Goal: Task Accomplishment & Management: Manage account settings

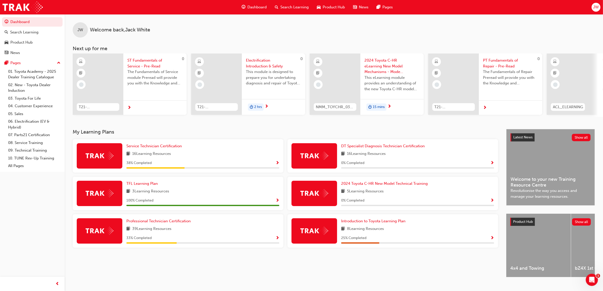
click at [599, 6] on div "JW" at bounding box center [596, 7] width 9 height 9
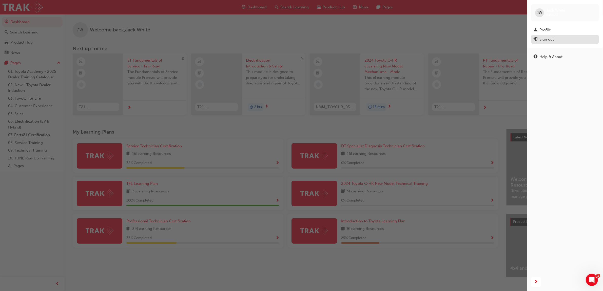
click at [549, 40] on div "Sign out" at bounding box center [547, 39] width 14 height 6
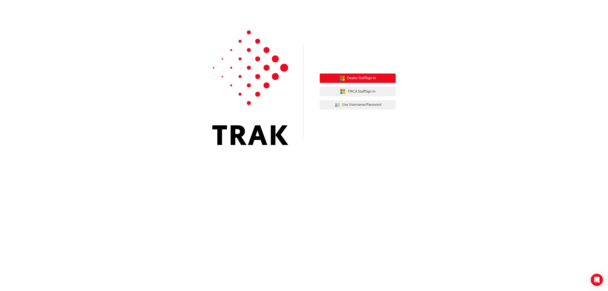
click at [353, 79] on span "Dealer Staff Sign In" at bounding box center [361, 78] width 29 height 6
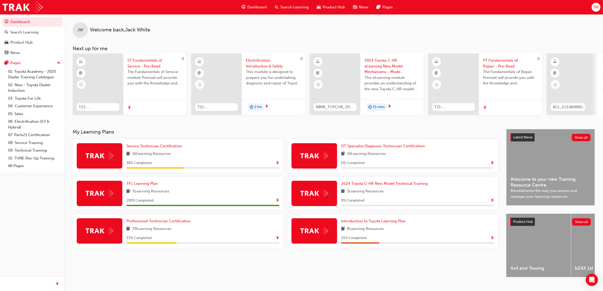
click at [597, 7] on span "JW" at bounding box center [596, 7] width 6 height 6
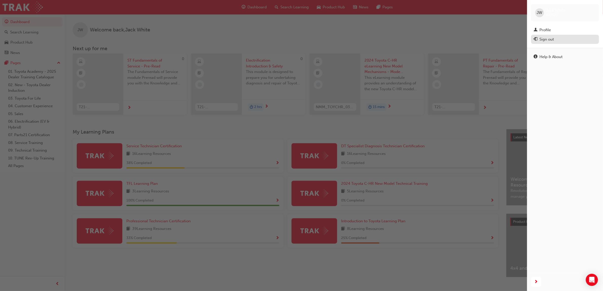
click at [542, 37] on div "Sign out" at bounding box center [547, 39] width 14 height 6
